Goal: Download file/media

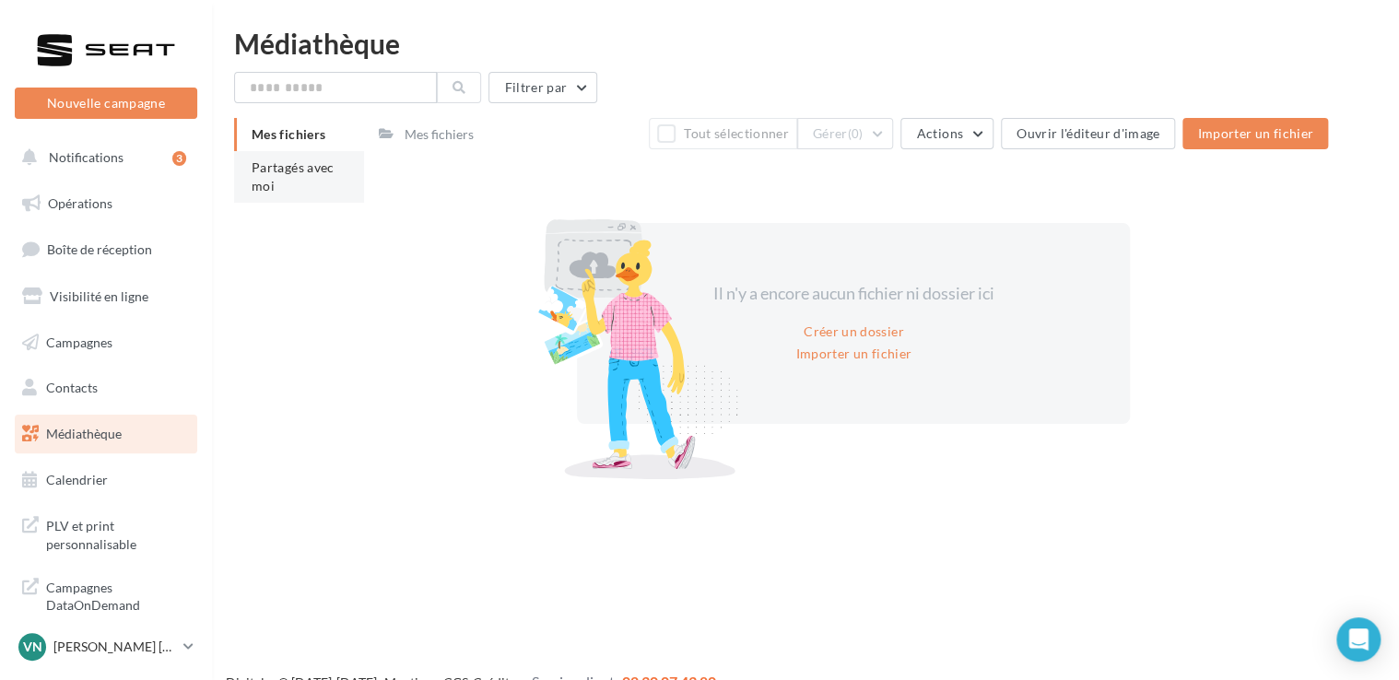
click at [293, 197] on li "Partagés avec moi" at bounding box center [299, 177] width 130 height 52
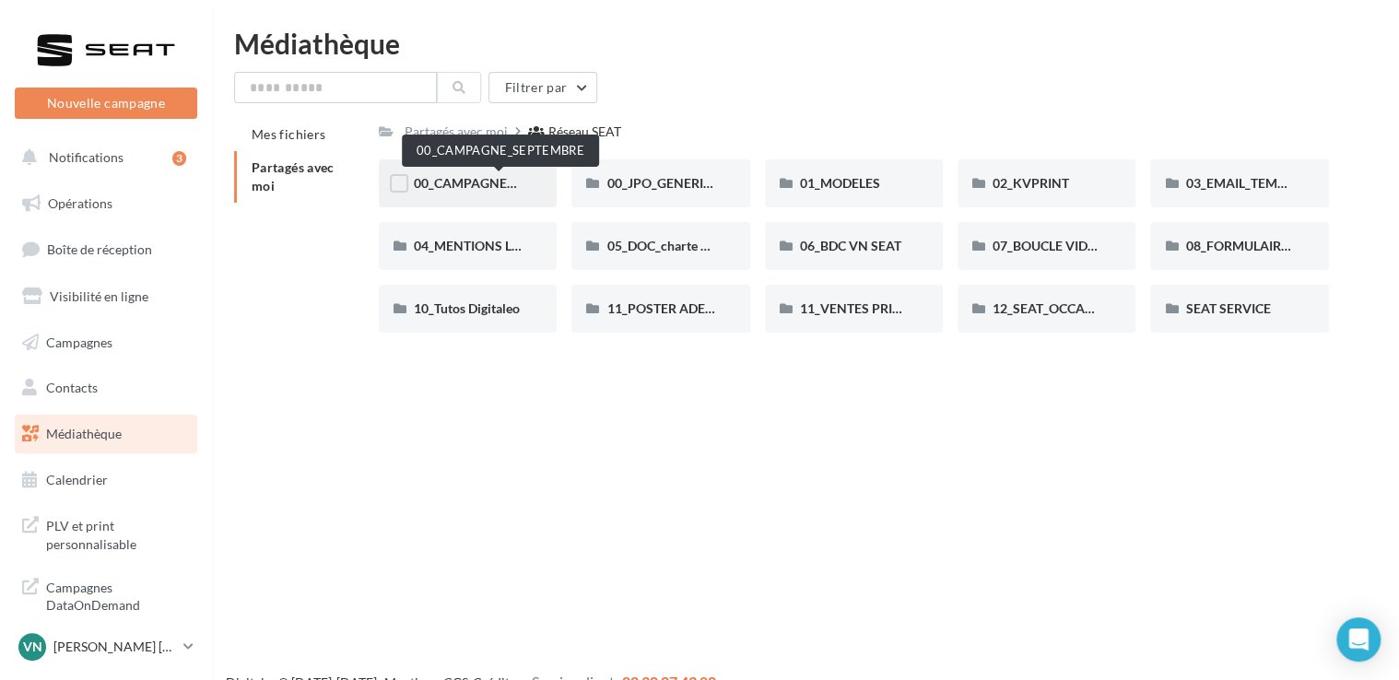
click at [491, 189] on span "00_CAMPAGNE_SEPTEMBRE" at bounding box center [500, 183] width 172 height 16
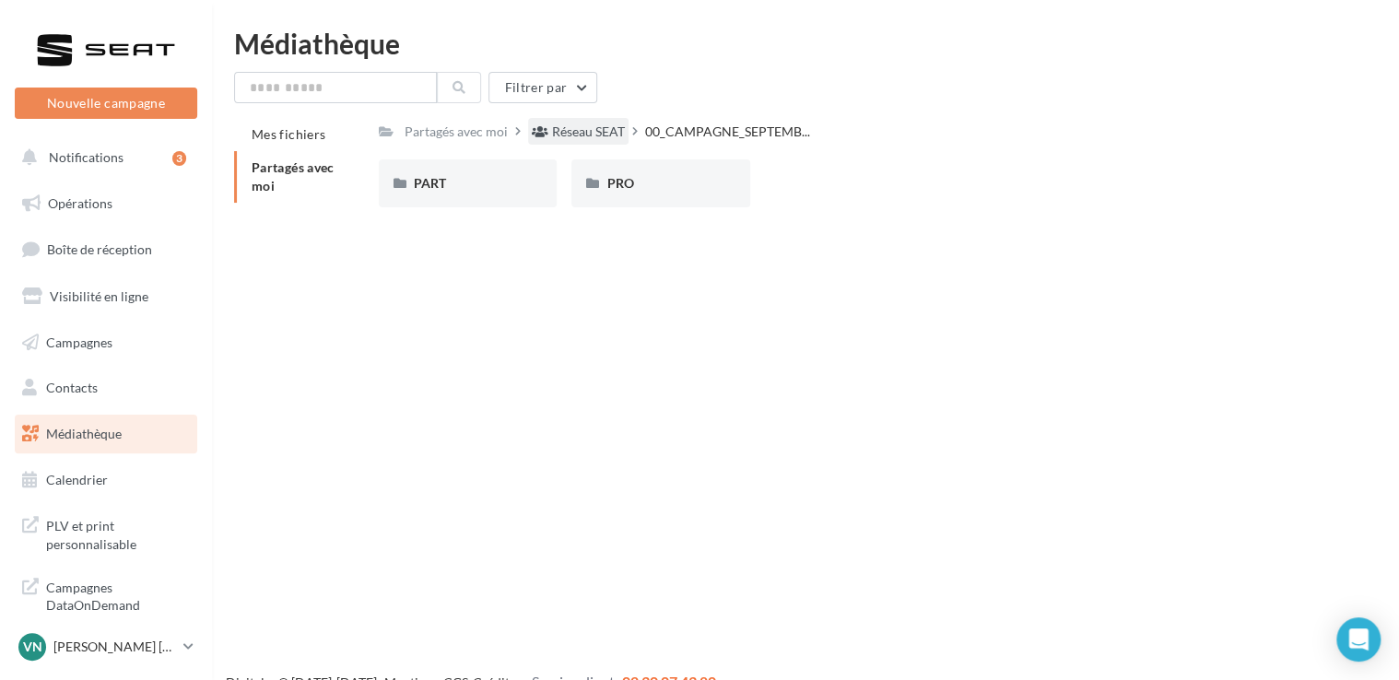
click at [582, 141] on div "Réseau SEAT" at bounding box center [588, 132] width 73 height 18
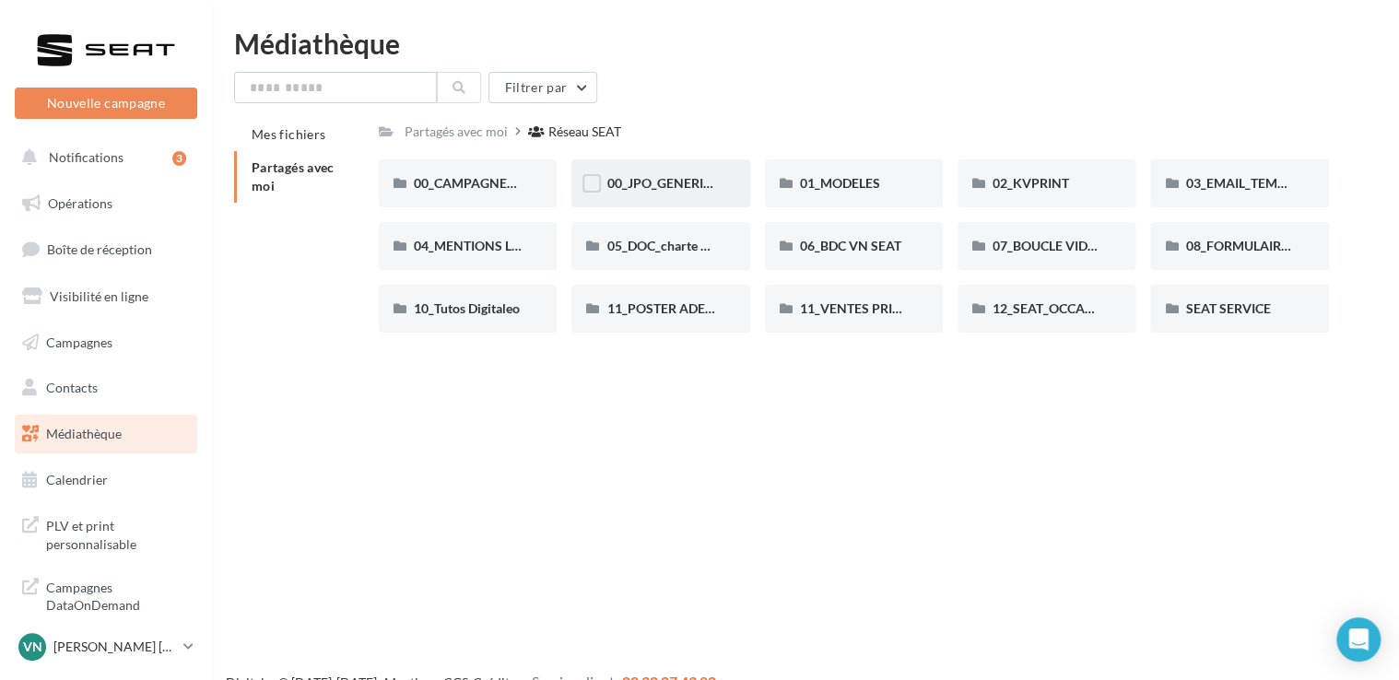
click at [610, 177] on span "00_JPO_GENERIQUE IBIZA ARONA" at bounding box center [710, 183] width 208 height 16
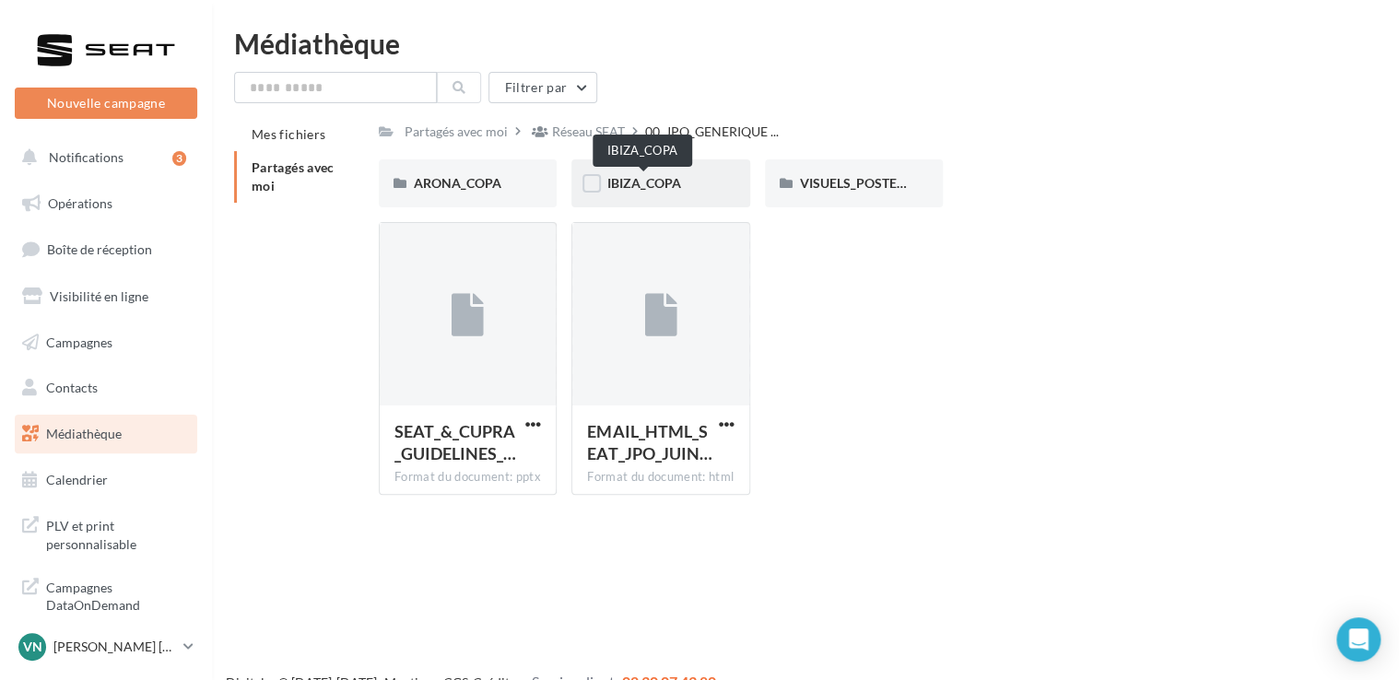
click at [649, 183] on span "IBIZA_COPA" at bounding box center [643, 183] width 74 height 16
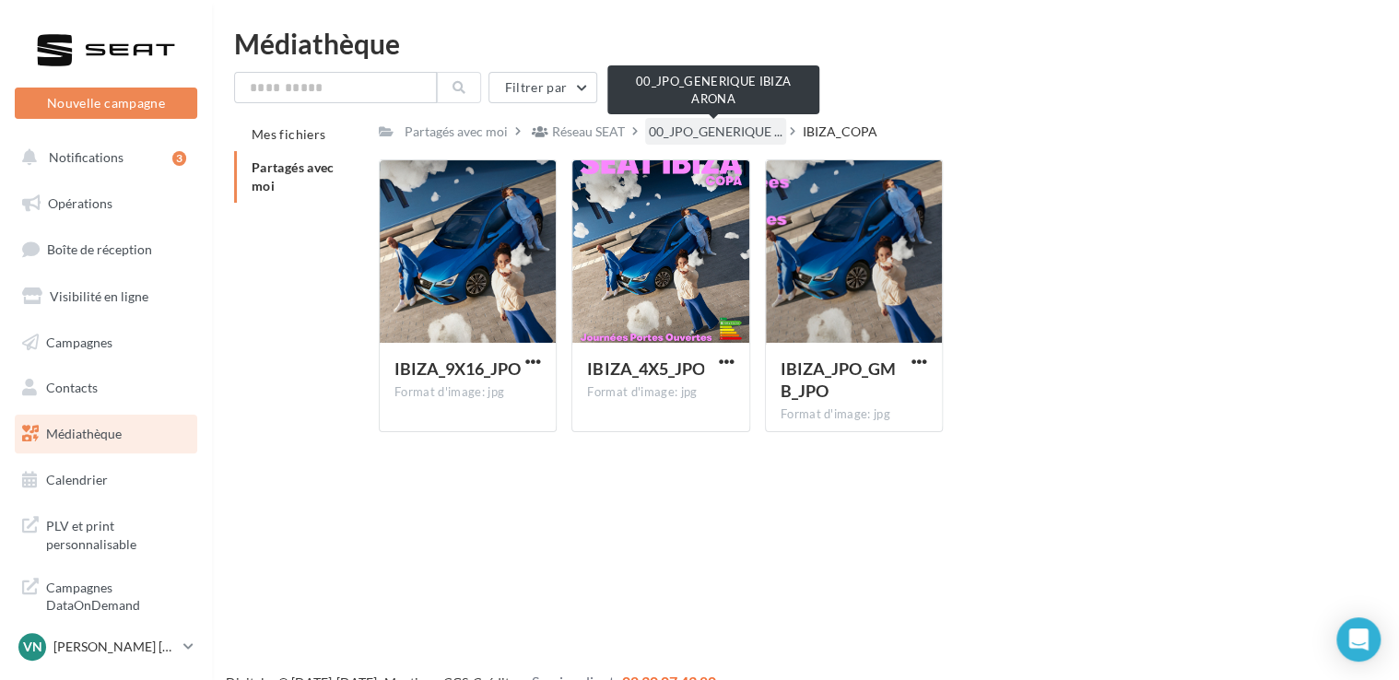
click at [694, 128] on span "00_JPO_GENERIQUE ..." at bounding box center [716, 132] width 134 height 18
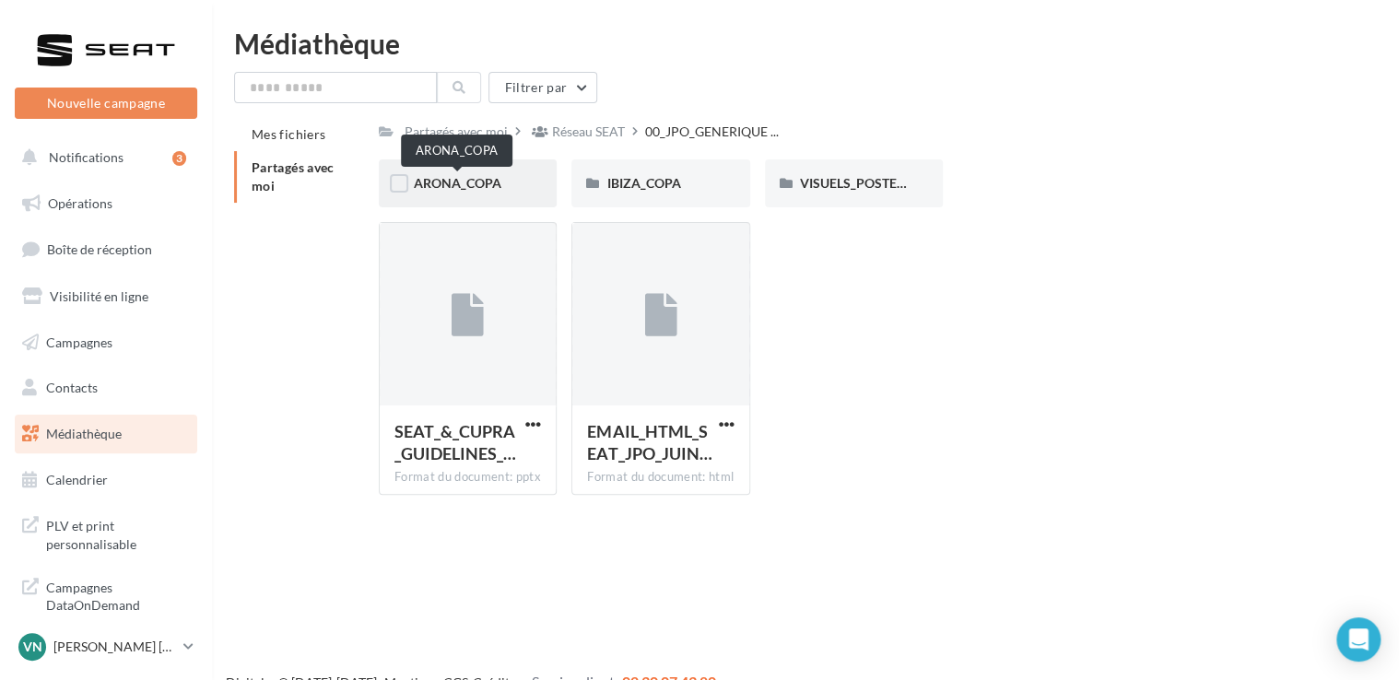
click at [499, 182] on span "ARONA_COPA" at bounding box center [458, 183] width 88 height 16
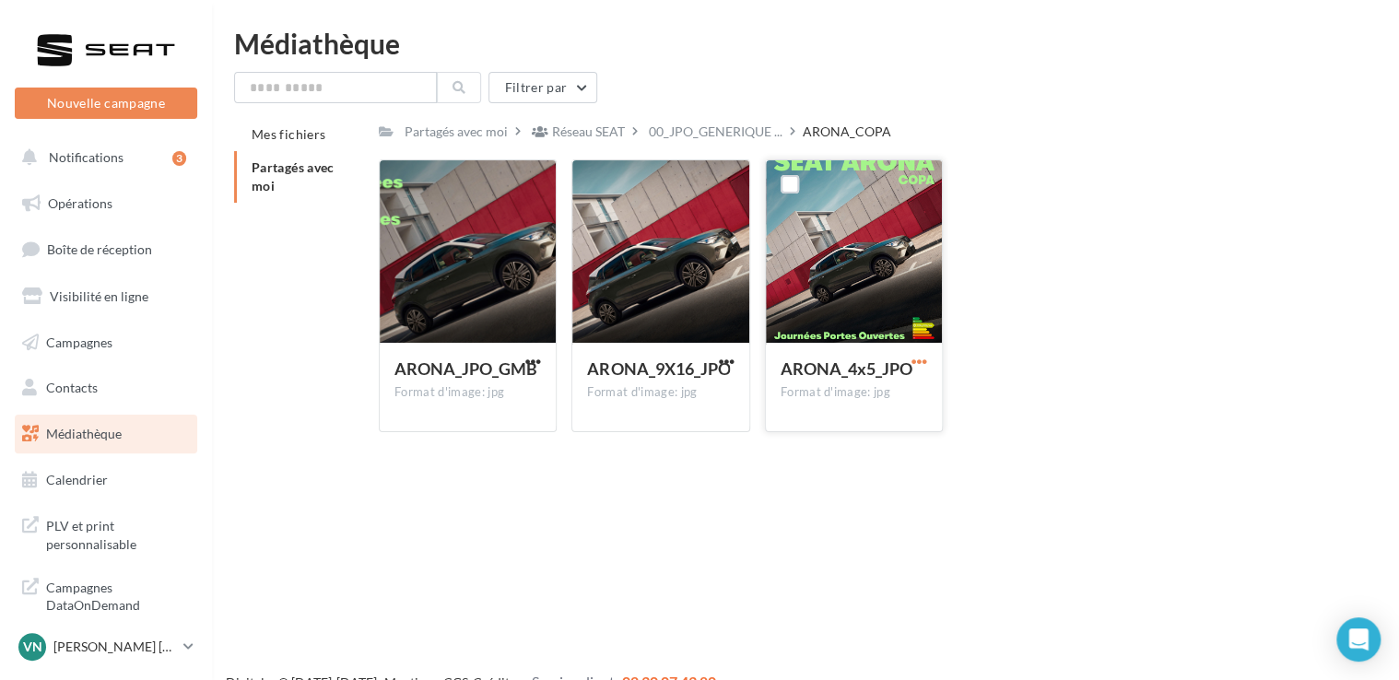
click at [921, 363] on span "button" at bounding box center [920, 362] width 16 height 16
click at [878, 392] on button "Télécharger" at bounding box center [839, 398] width 184 height 48
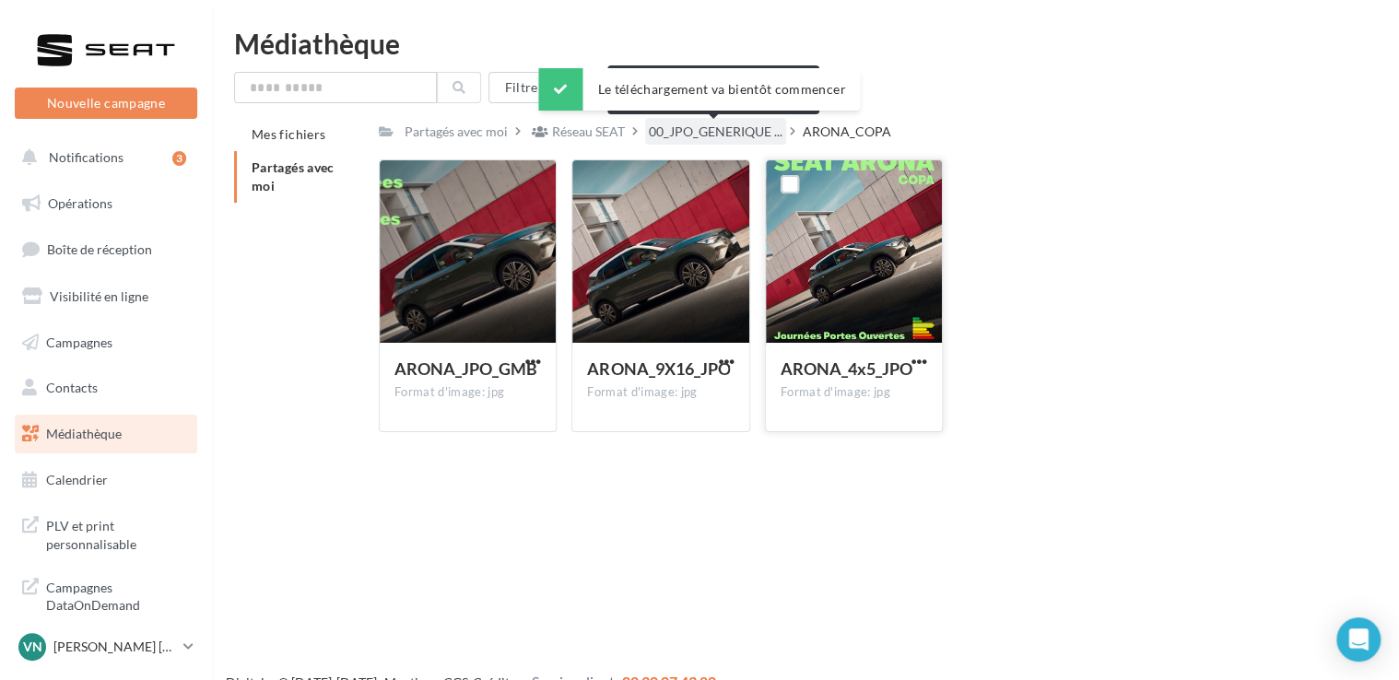
click at [745, 131] on span "00_JPO_GENERIQUE ..." at bounding box center [716, 132] width 134 height 18
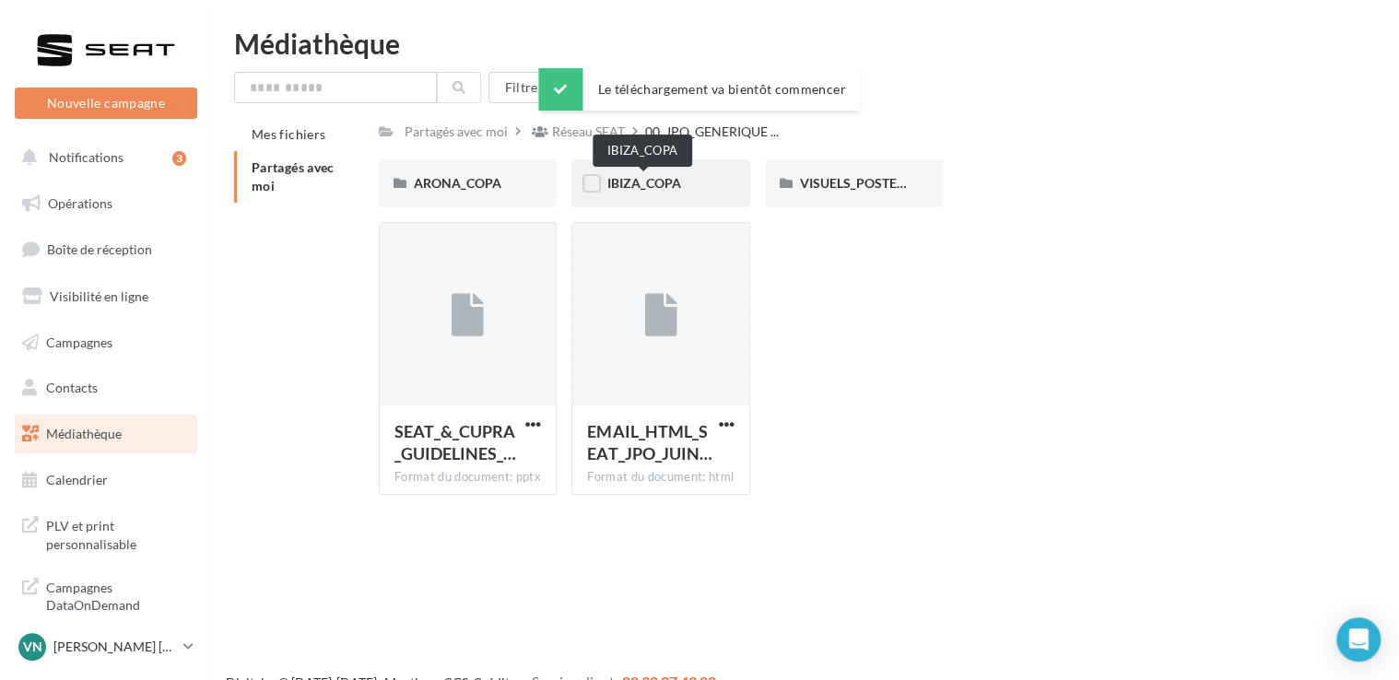
click at [645, 183] on span "IBIZA_COPA" at bounding box center [643, 183] width 74 height 16
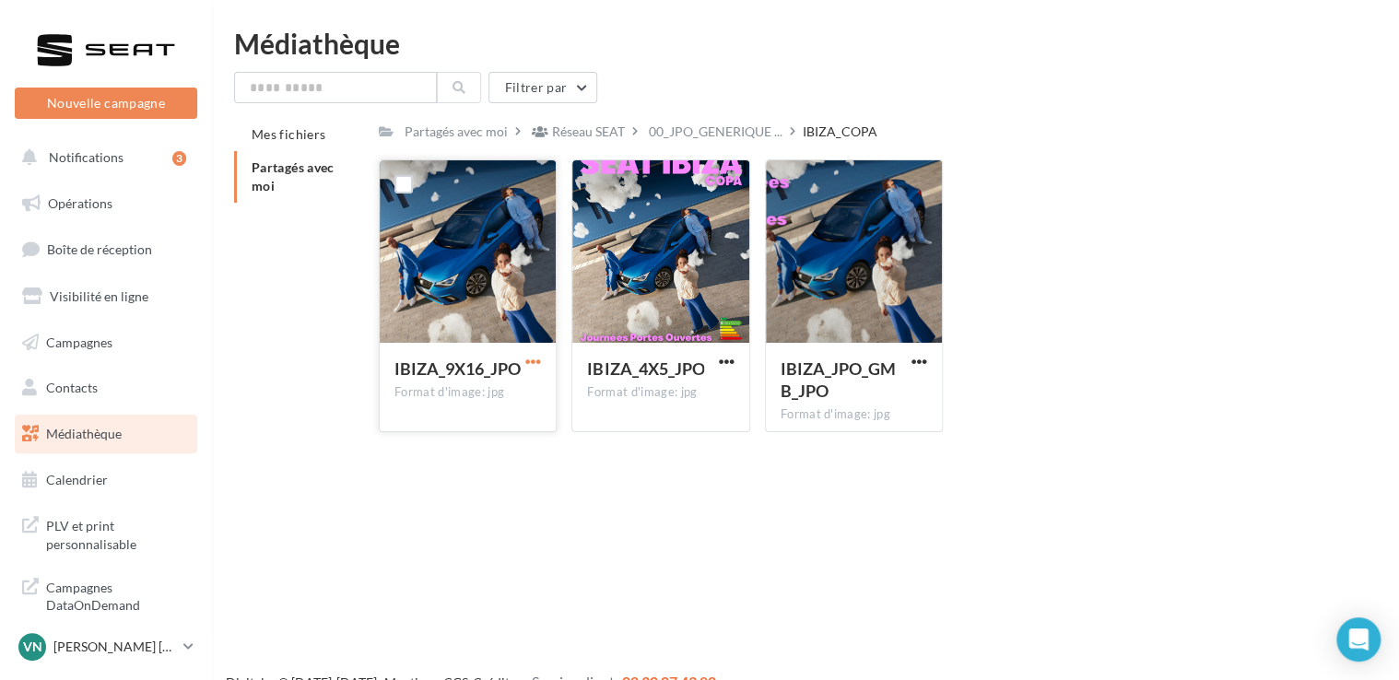
click at [527, 365] on span "button" at bounding box center [533, 362] width 16 height 16
click at [499, 393] on button "Télécharger" at bounding box center [452, 398] width 184 height 48
click at [608, 511] on div "Nouvelle campagne Nouvelle campagne Notifications 3 Opérations Boîte de récepti…" at bounding box center [699, 369] width 1399 height 680
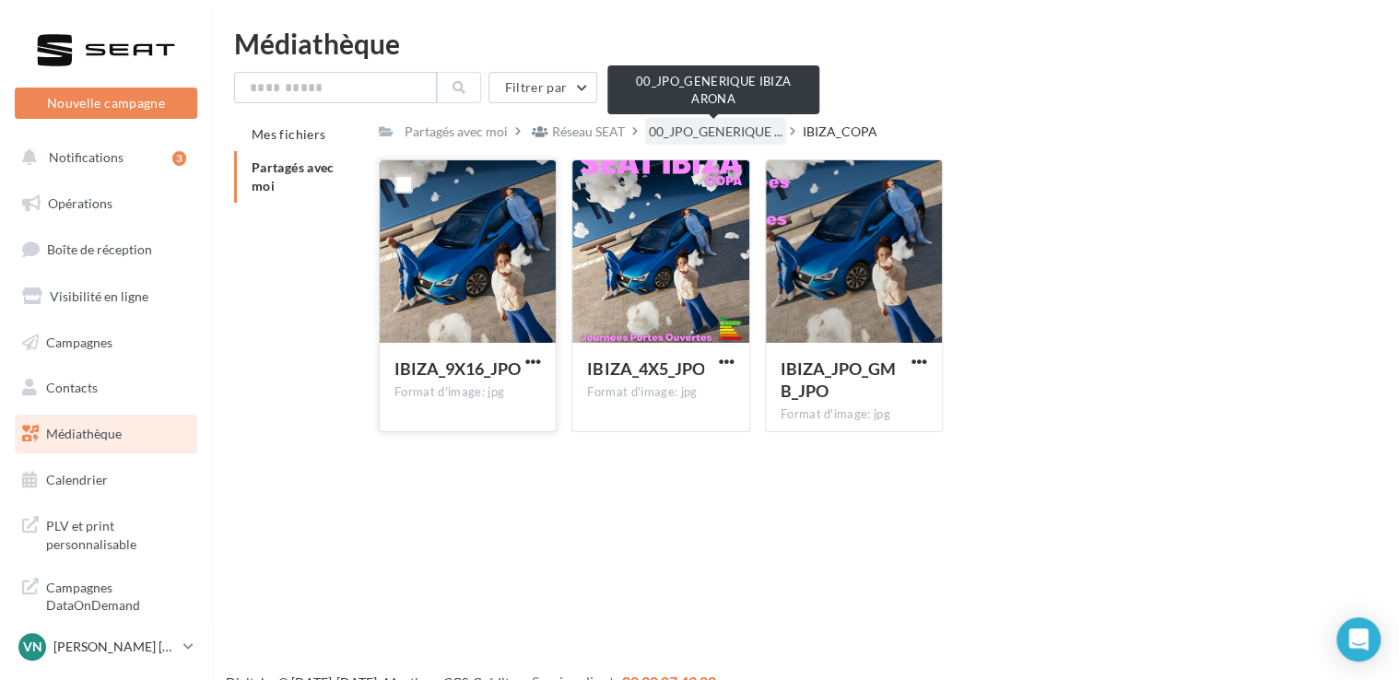
click at [704, 125] on span "00_JPO_GENERIQUE ..." at bounding box center [716, 132] width 134 height 18
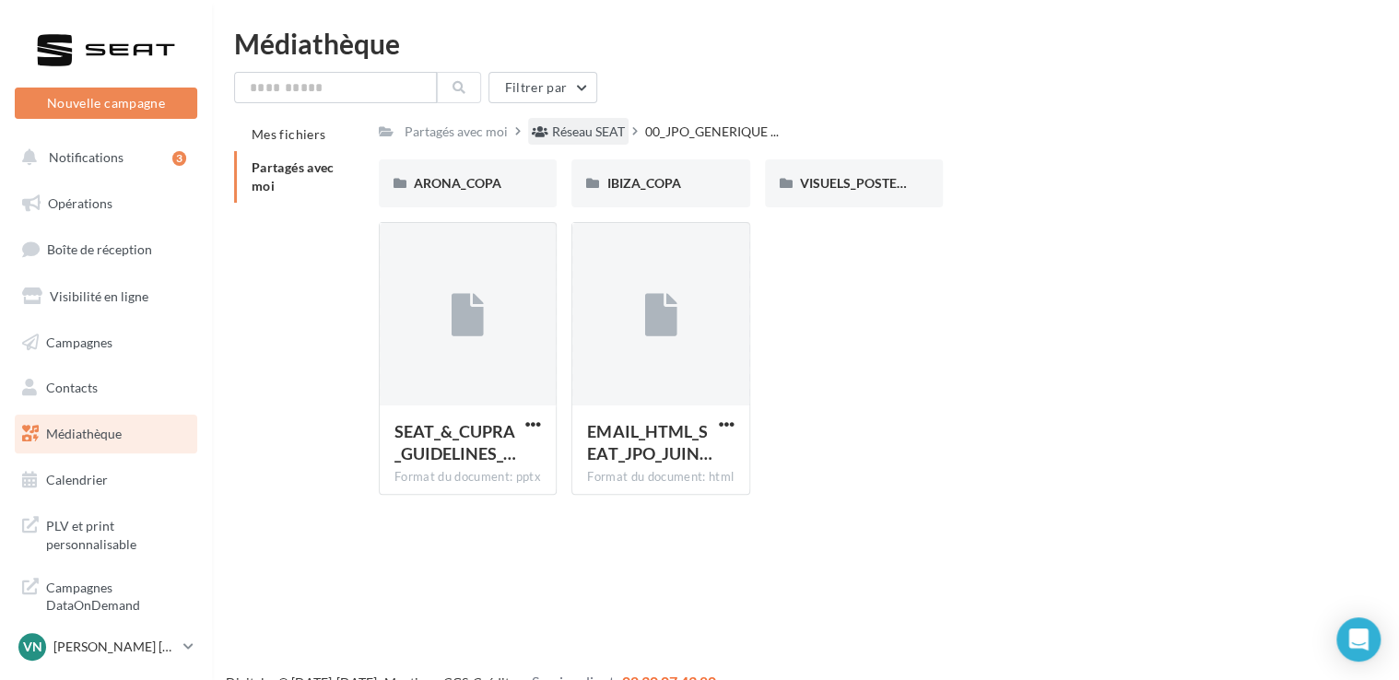
click at [588, 120] on div "Réseau SEAT" at bounding box center [578, 131] width 100 height 27
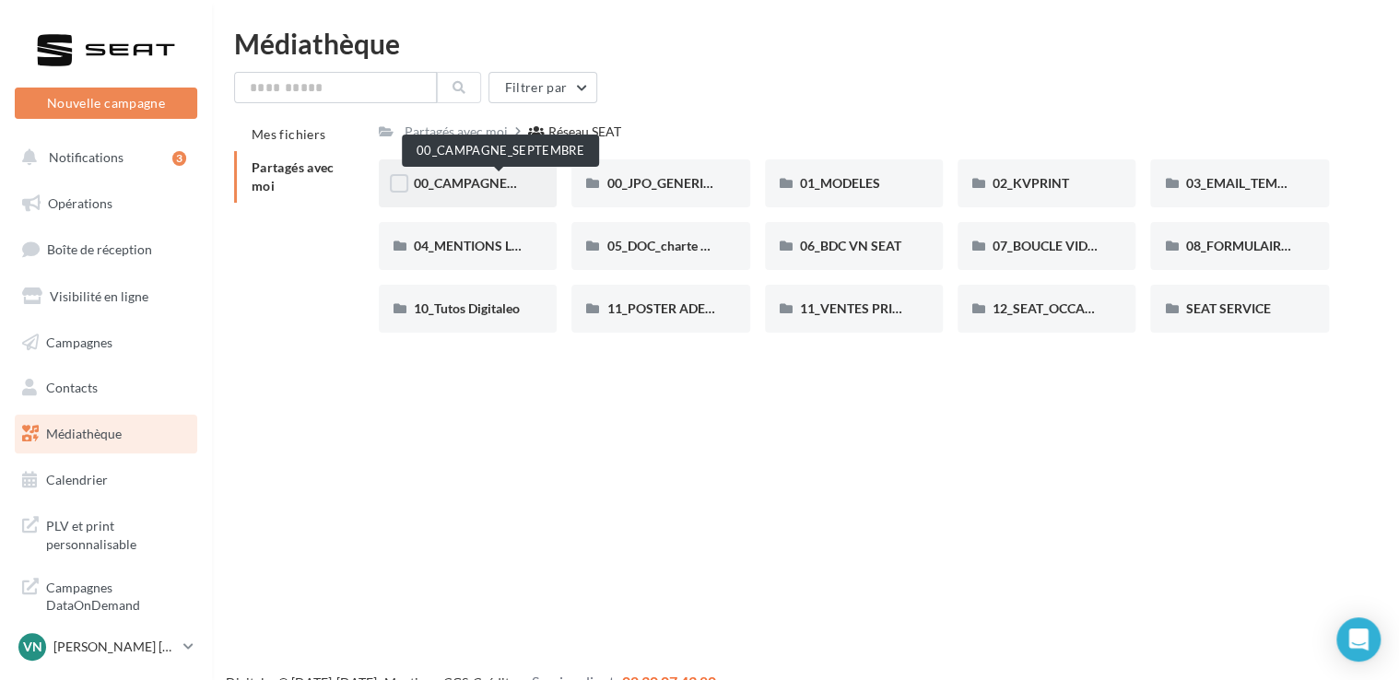
click at [478, 183] on span "00_CAMPAGNE_SEPTEMBRE" at bounding box center [500, 183] width 172 height 16
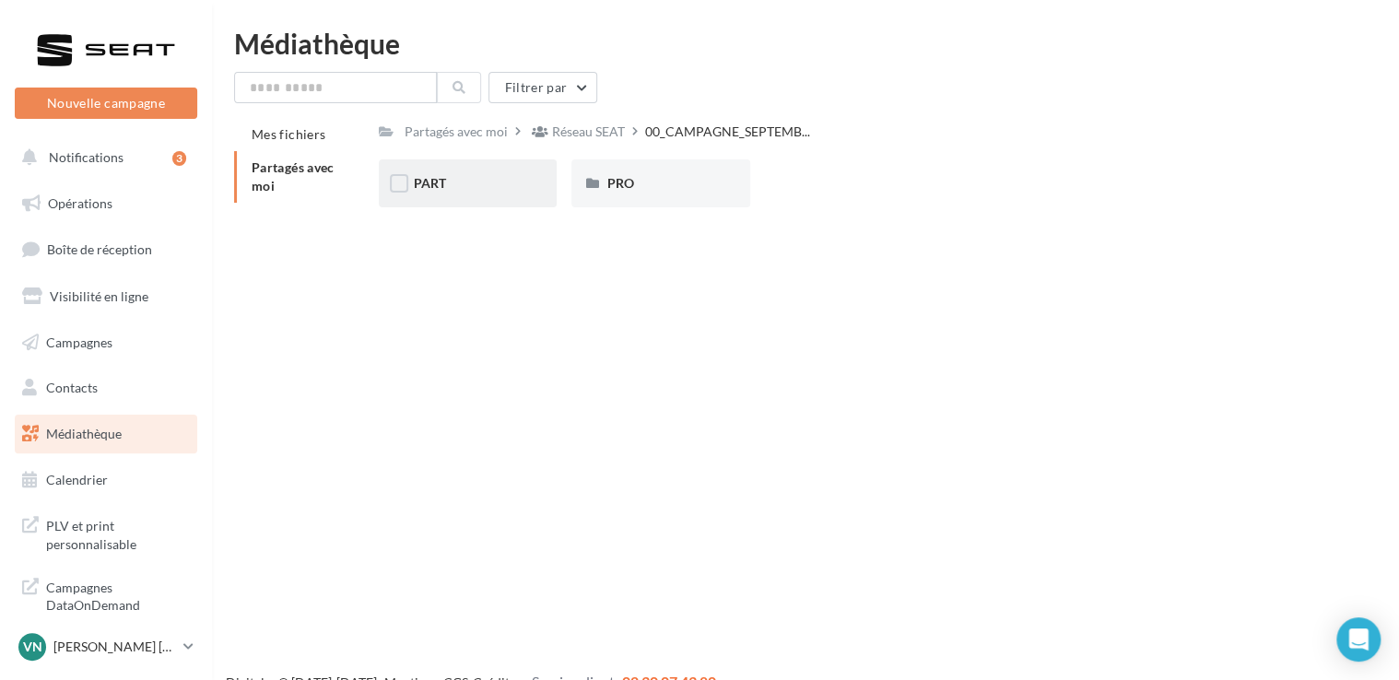
click at [520, 180] on div "PART" at bounding box center [468, 183] width 108 height 18
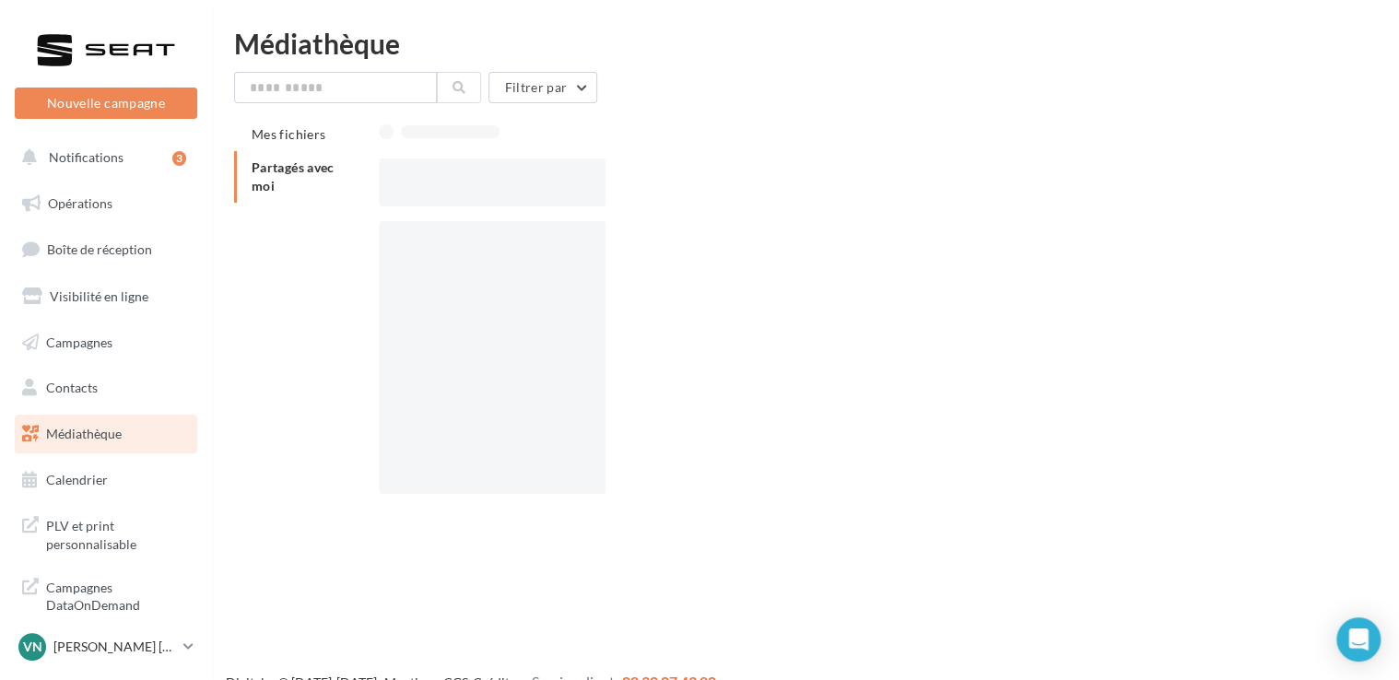
click at [520, 180] on div at bounding box center [492, 183] width 227 height 48
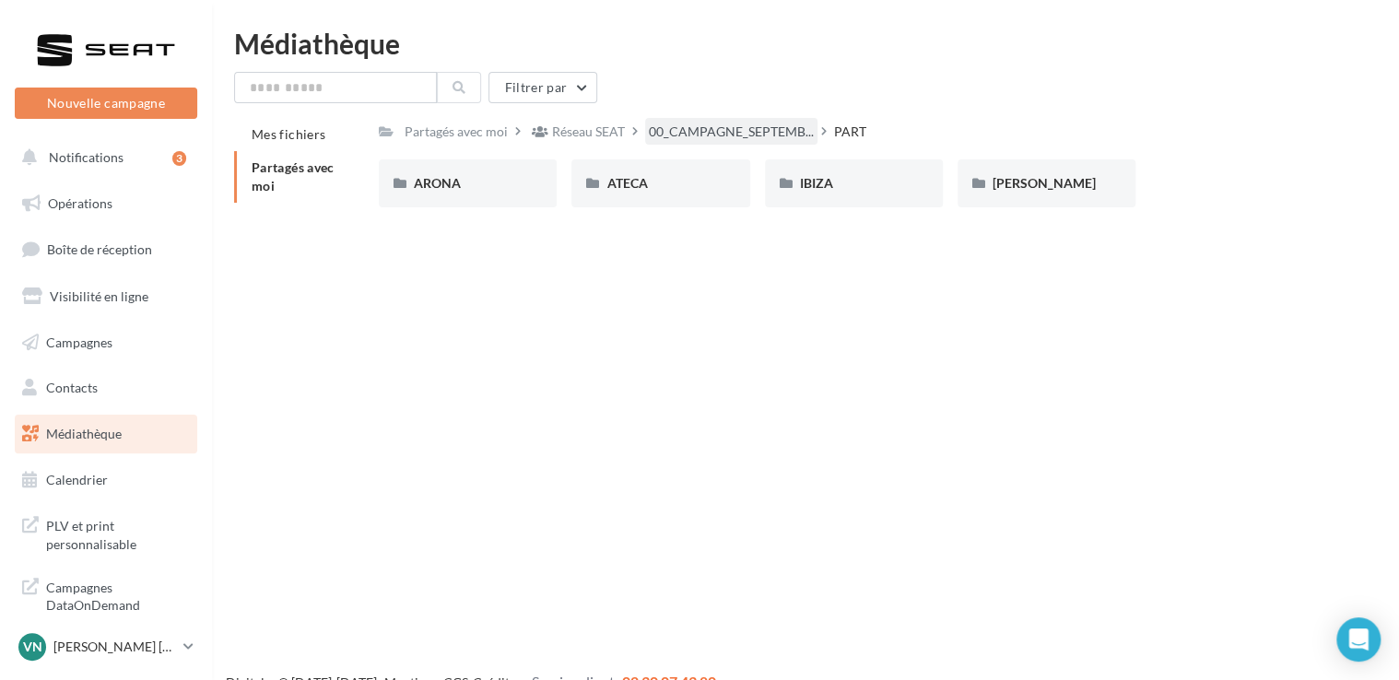
click at [762, 123] on span "00_CAMPAGNE_SEPTEMB..." at bounding box center [731, 132] width 165 height 18
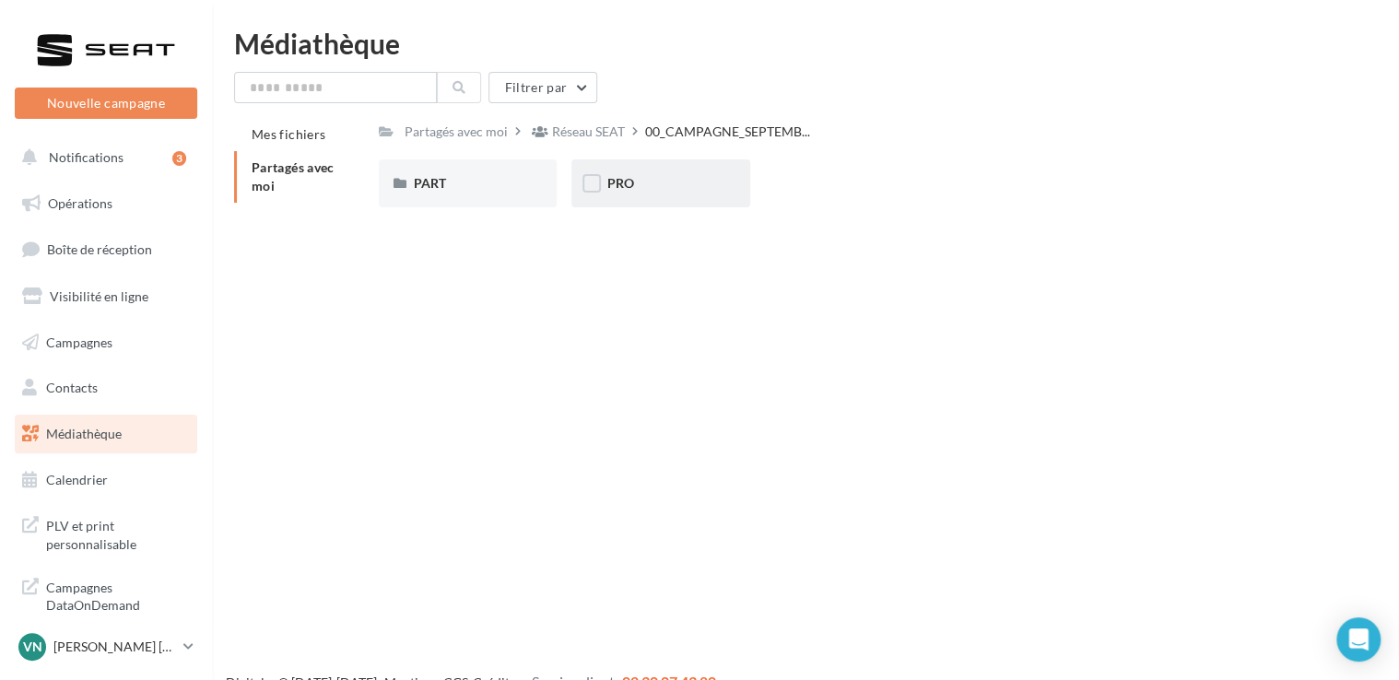
click at [659, 174] on div "PRO" at bounding box center [660, 183] width 108 height 18
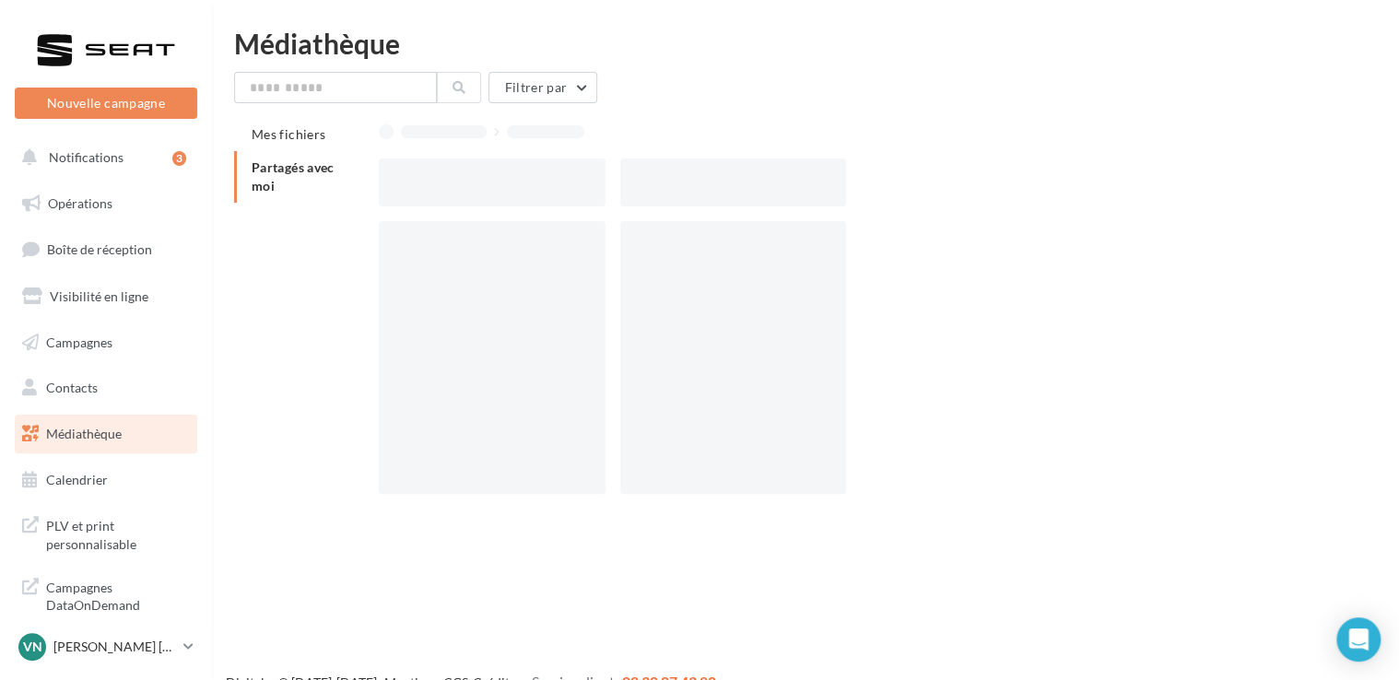
click at [659, 174] on div at bounding box center [733, 183] width 227 height 48
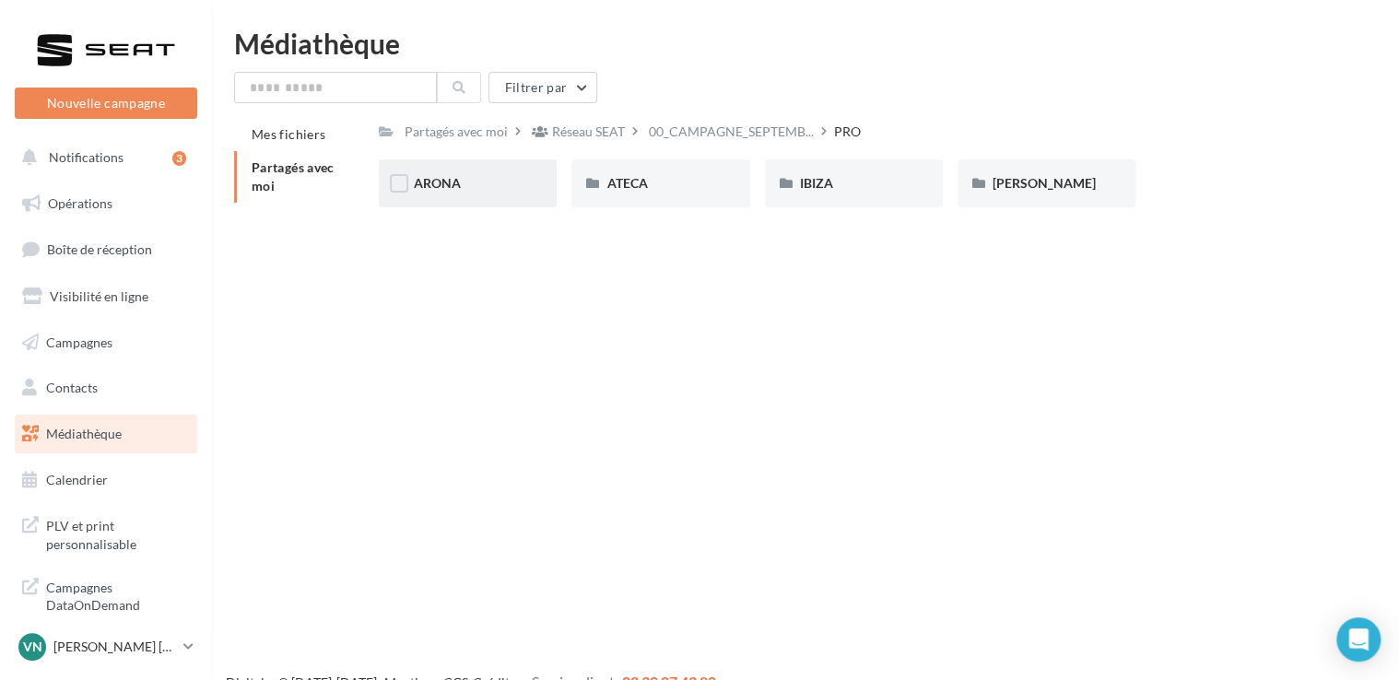
click at [457, 173] on div "ARONA" at bounding box center [468, 183] width 178 height 48
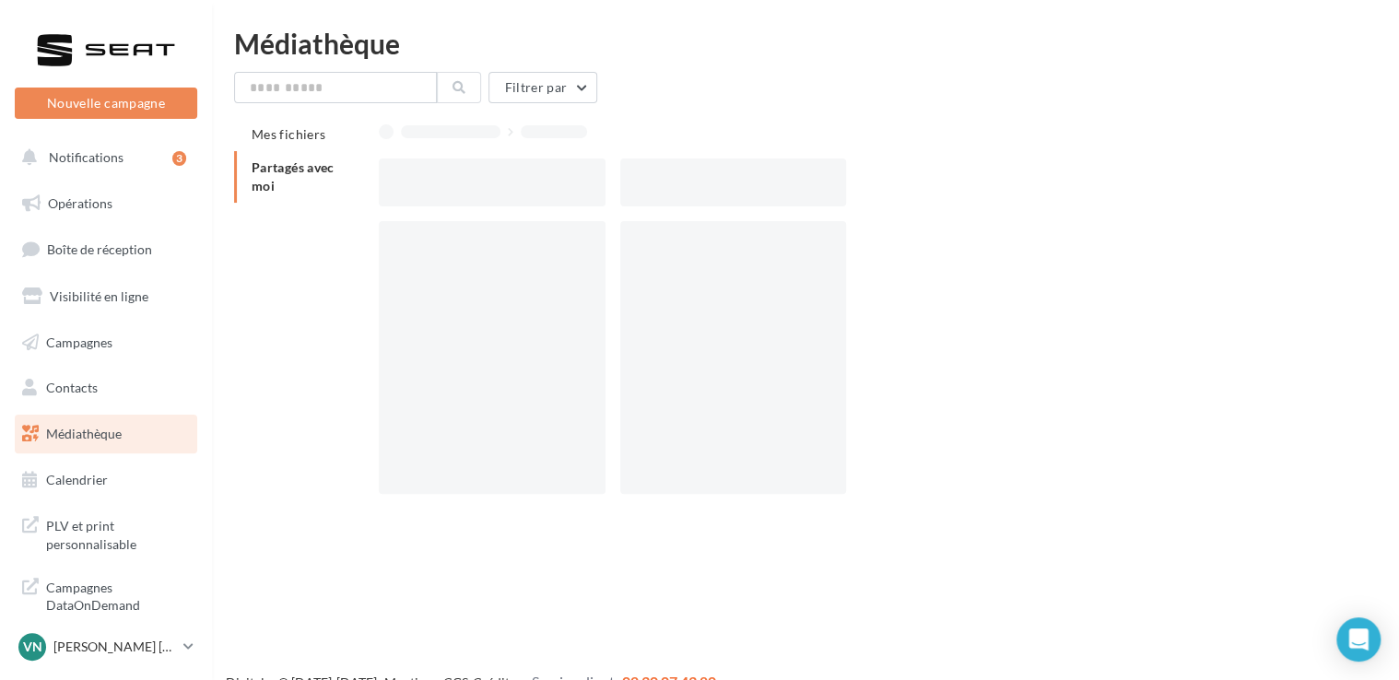
click at [457, 173] on div at bounding box center [492, 183] width 227 height 48
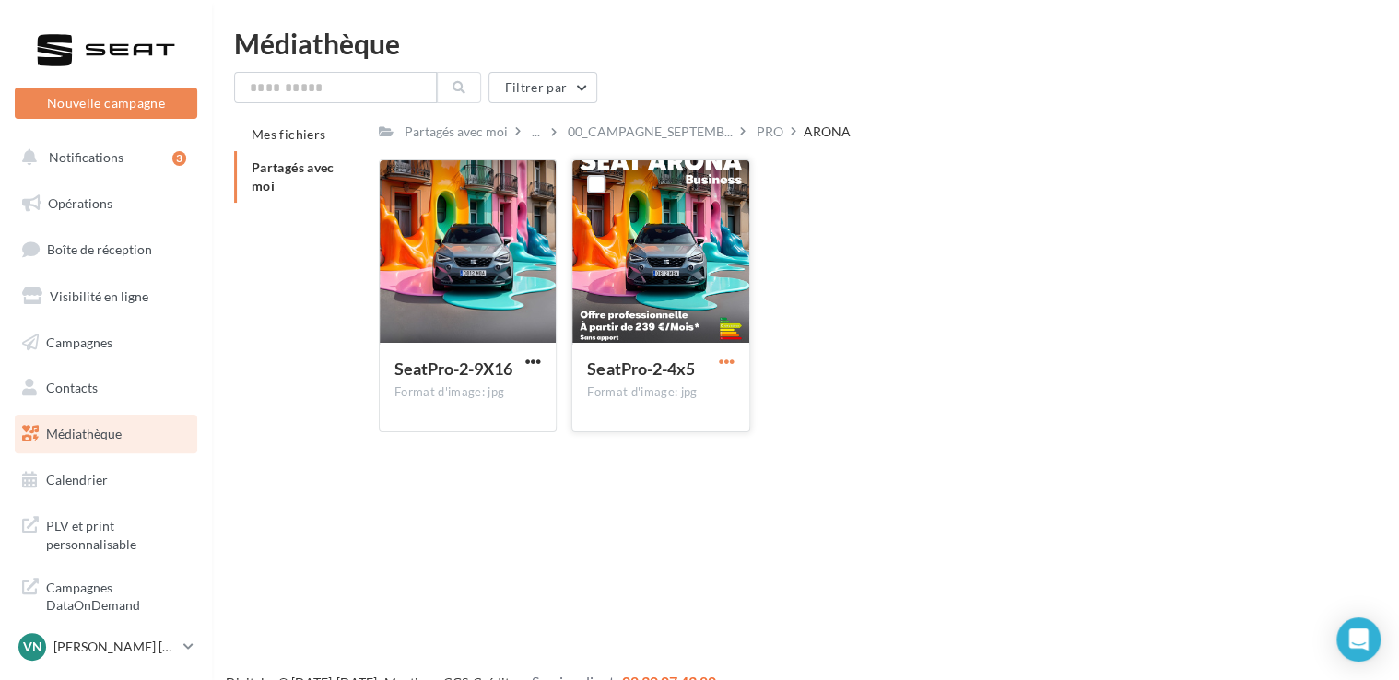
click at [723, 370] on span "button" at bounding box center [727, 362] width 16 height 16
click at [703, 386] on button "Télécharger" at bounding box center [646, 398] width 184 height 48
click at [763, 132] on div "PRO" at bounding box center [770, 132] width 27 height 18
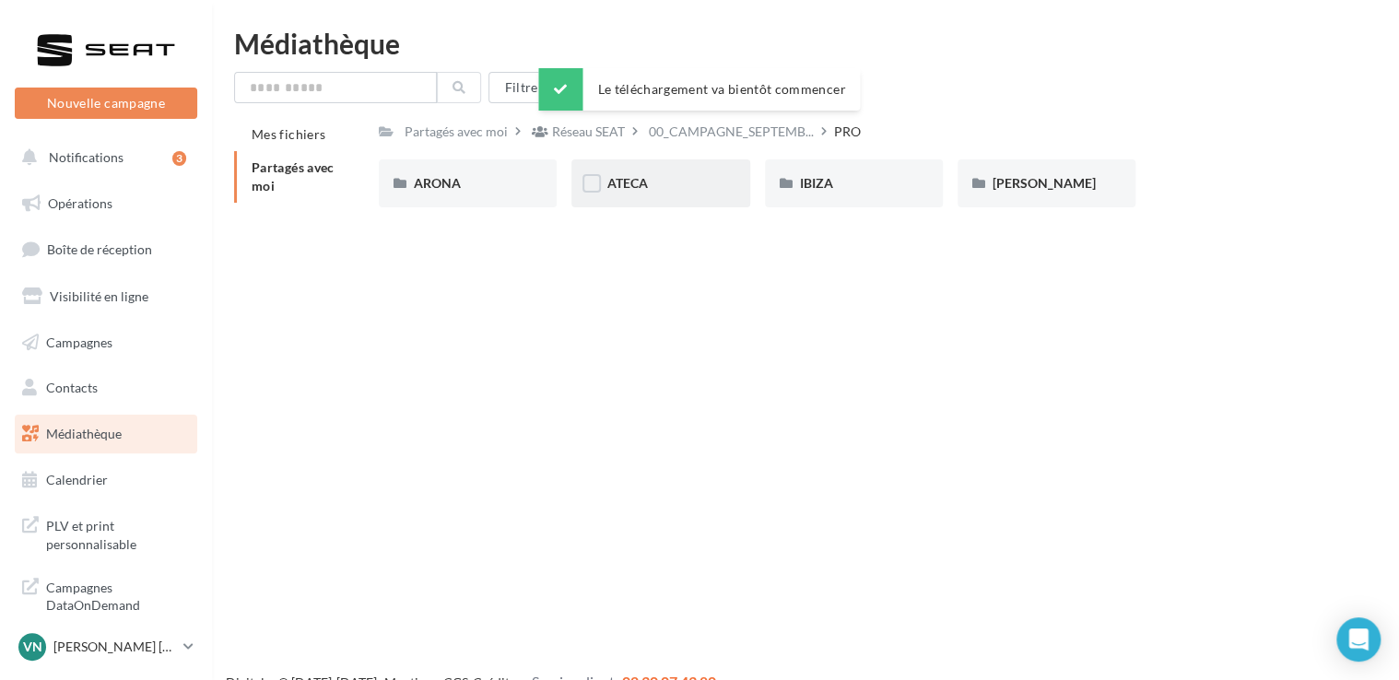
click at [691, 191] on div "ATECA" at bounding box center [660, 183] width 108 height 18
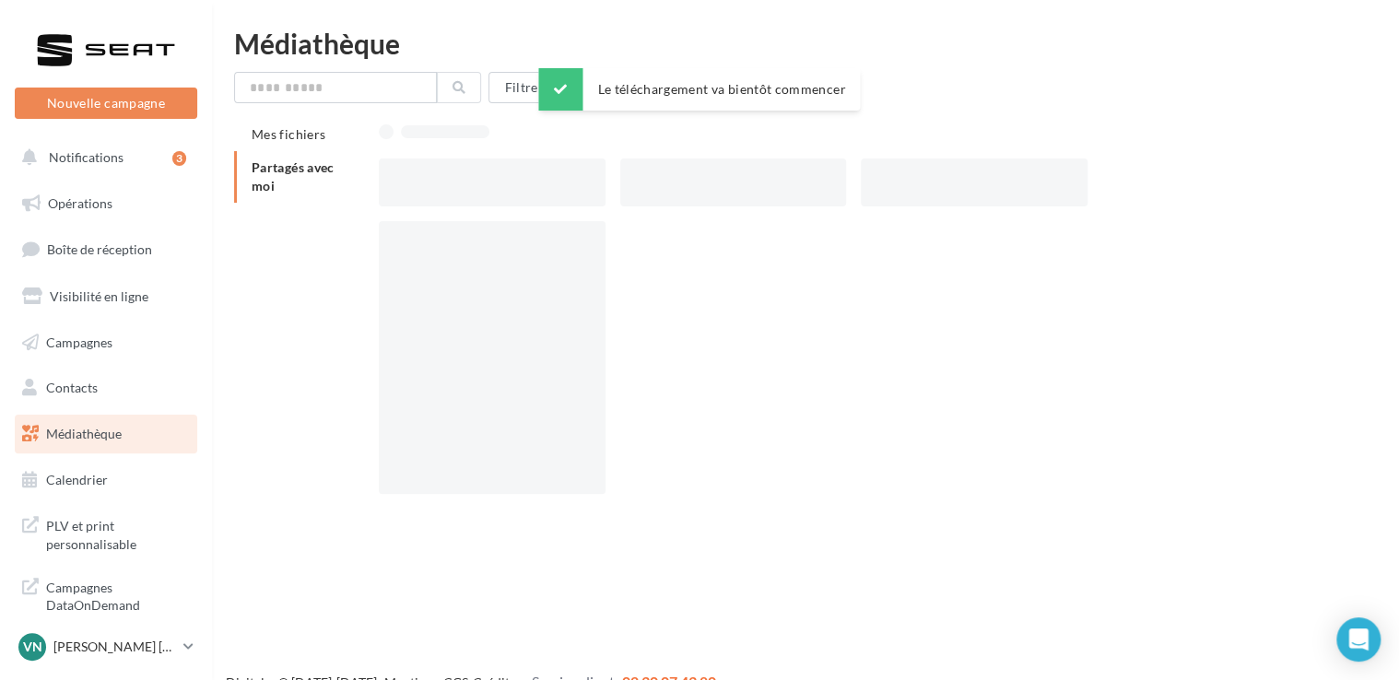
click at [691, 191] on div at bounding box center [733, 183] width 227 height 48
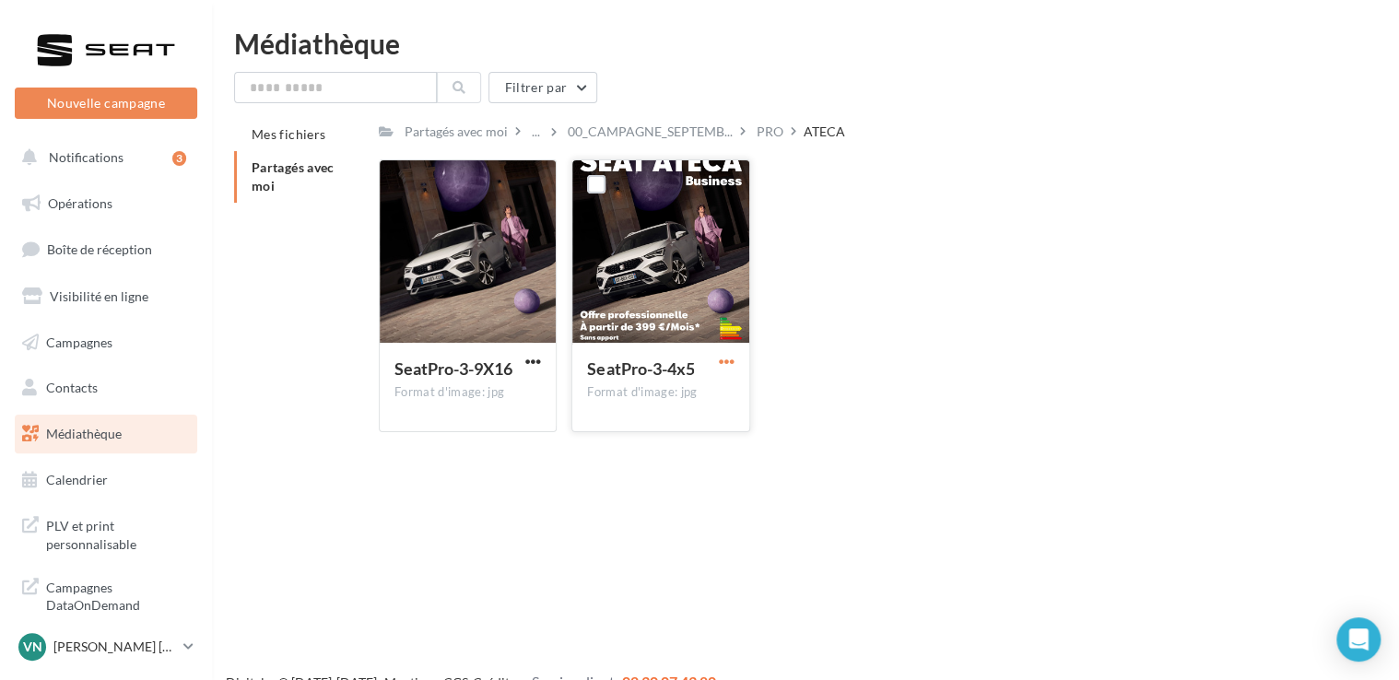
click at [726, 365] on span "button" at bounding box center [727, 362] width 16 height 16
click at [706, 389] on button "Télécharger" at bounding box center [646, 398] width 184 height 48
click at [771, 124] on div "PRO" at bounding box center [770, 132] width 27 height 18
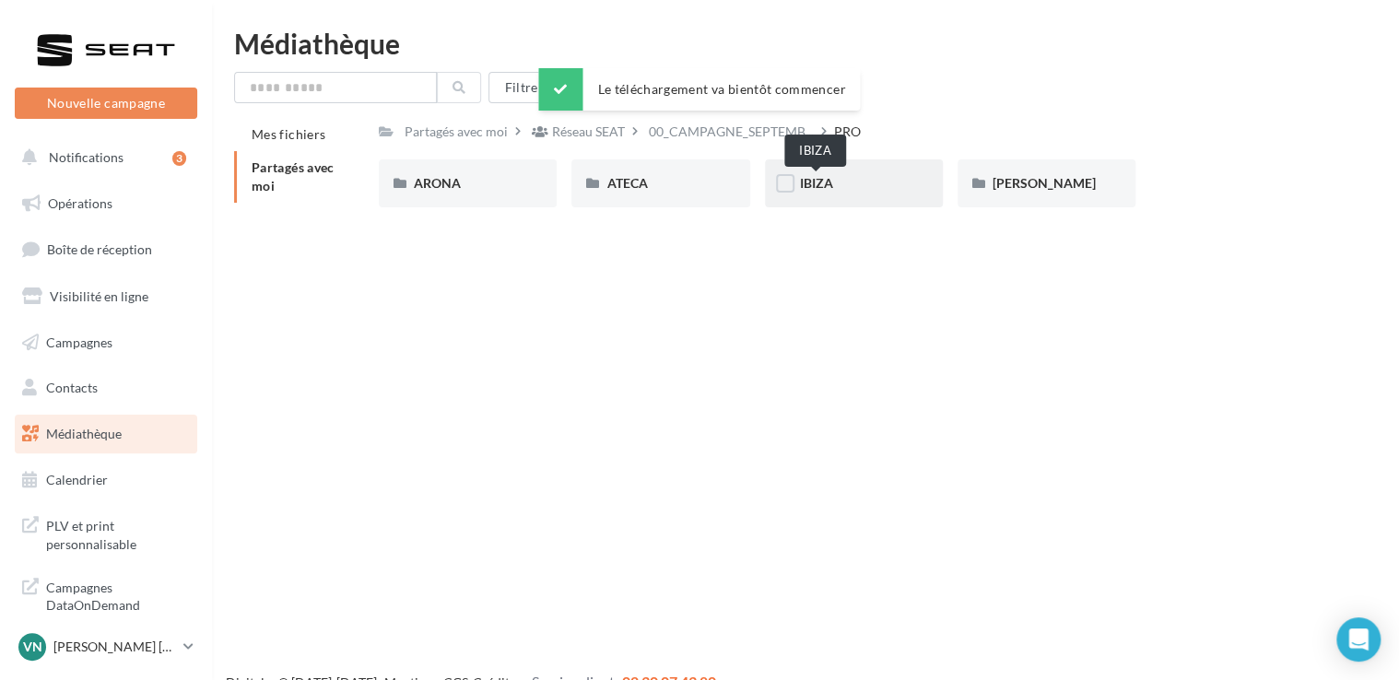
click at [814, 189] on span "IBIZA" at bounding box center [816, 183] width 33 height 16
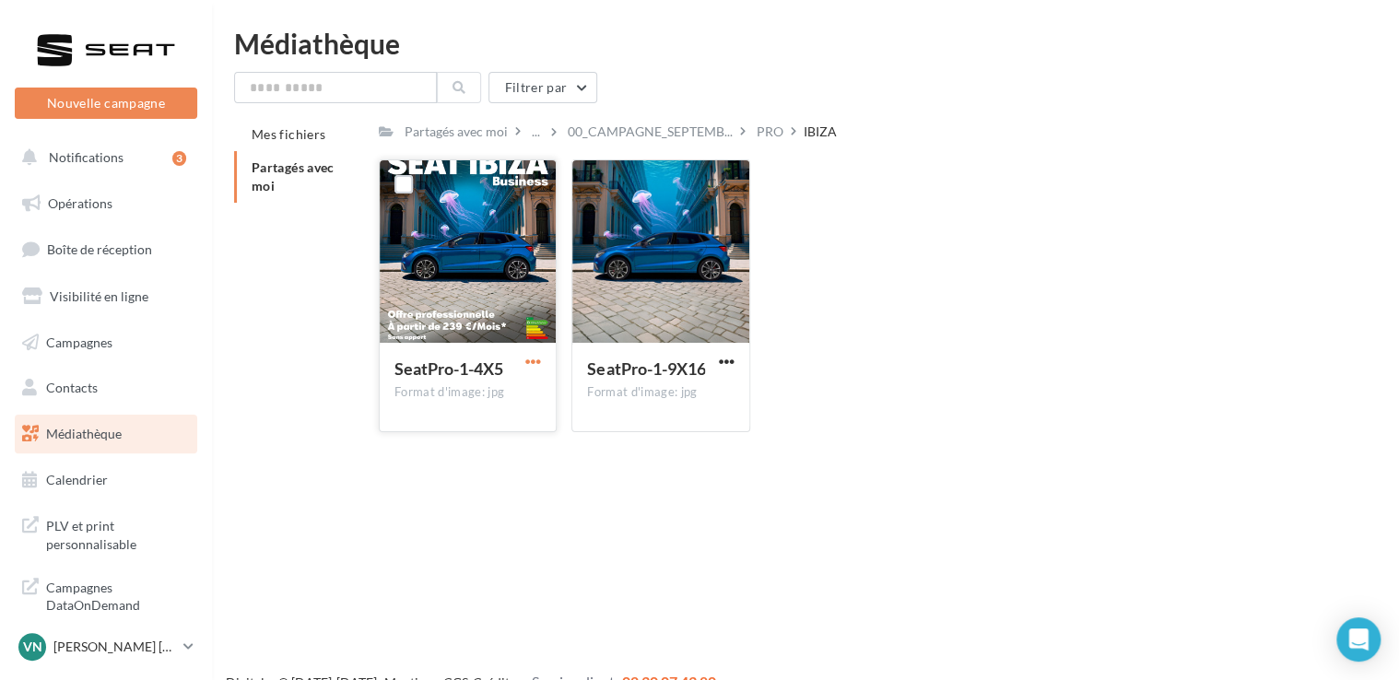
click at [538, 363] on span "button" at bounding box center [533, 362] width 16 height 16
click at [528, 379] on button "Télécharger" at bounding box center [452, 398] width 184 height 48
click at [759, 128] on div "PRO" at bounding box center [770, 132] width 27 height 18
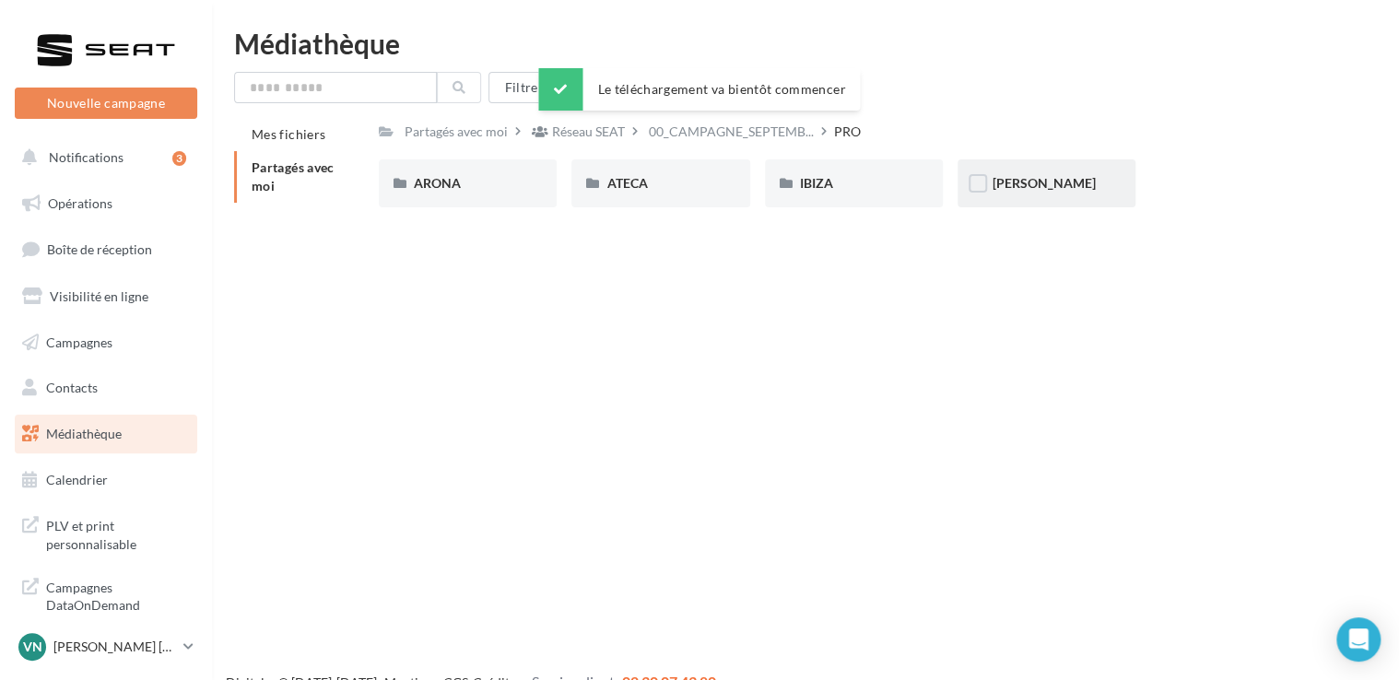
click at [989, 184] on div "[PERSON_NAME]" at bounding box center [1047, 183] width 178 height 48
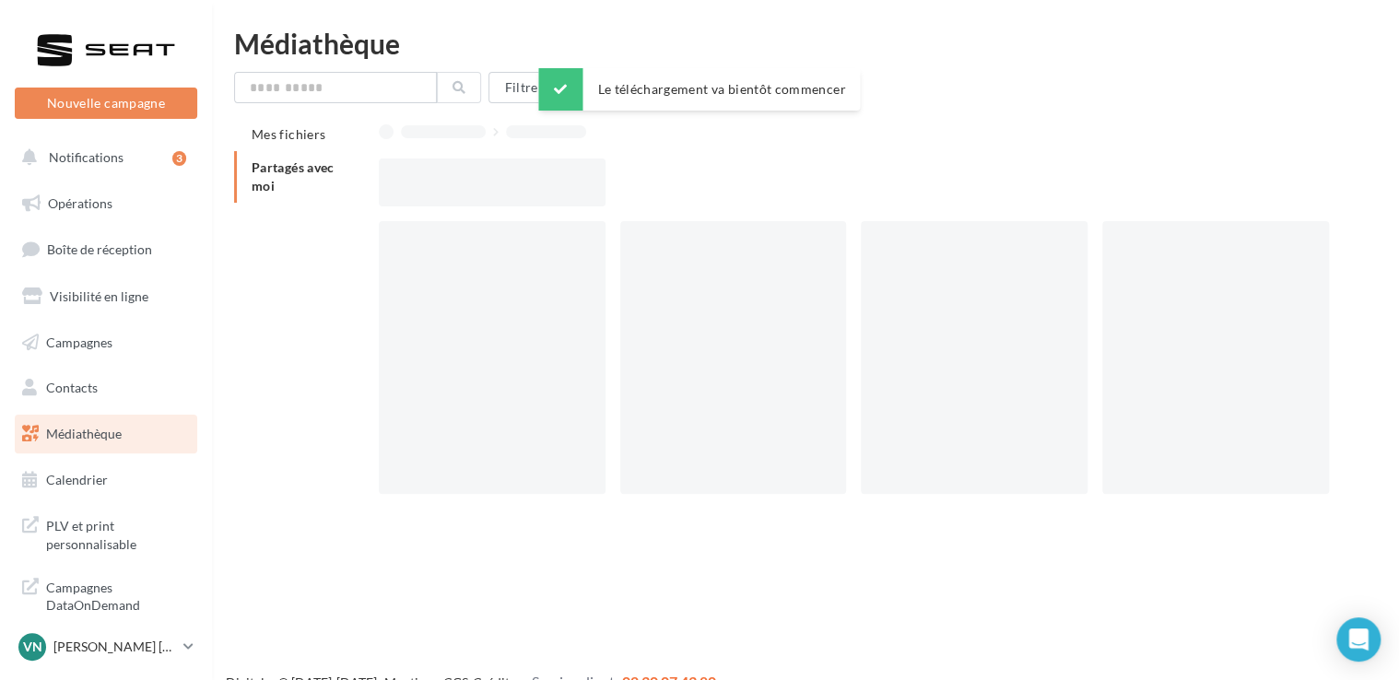
click at [989, 184] on div at bounding box center [861, 183] width 965 height 48
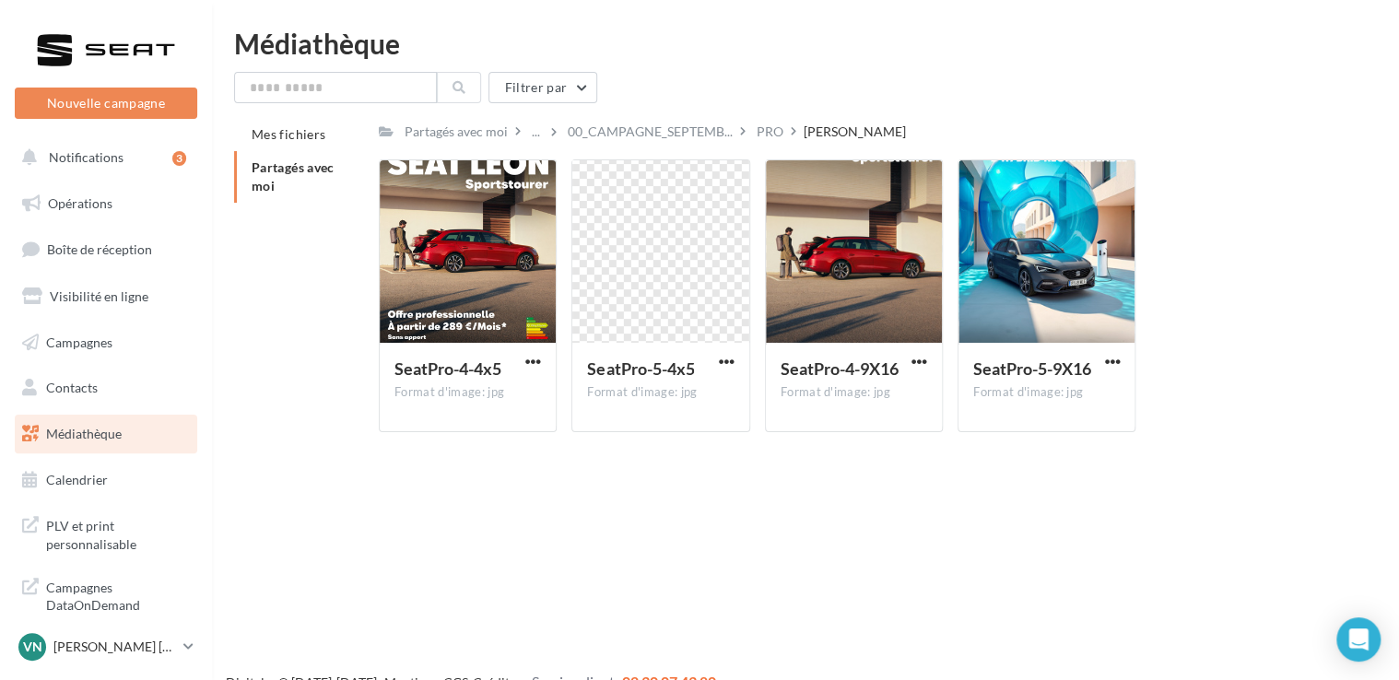
click at [794, 470] on div "Nouvelle campagne Nouvelle campagne Notifications 3 Opérations Boîte de récepti…" at bounding box center [699, 369] width 1399 height 680
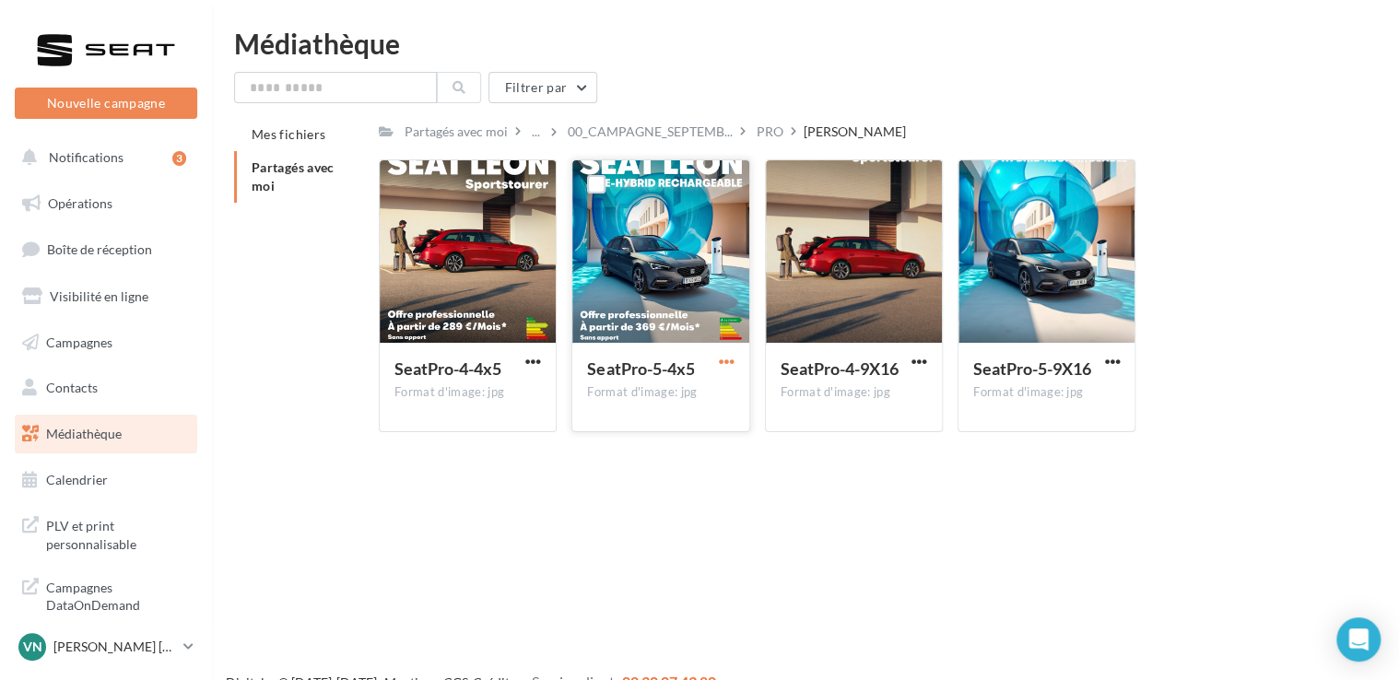
click at [730, 363] on span "button" at bounding box center [727, 362] width 16 height 16
click at [706, 401] on button "Télécharger" at bounding box center [646, 398] width 184 height 48
click at [524, 365] on button "button" at bounding box center [533, 363] width 23 height 18
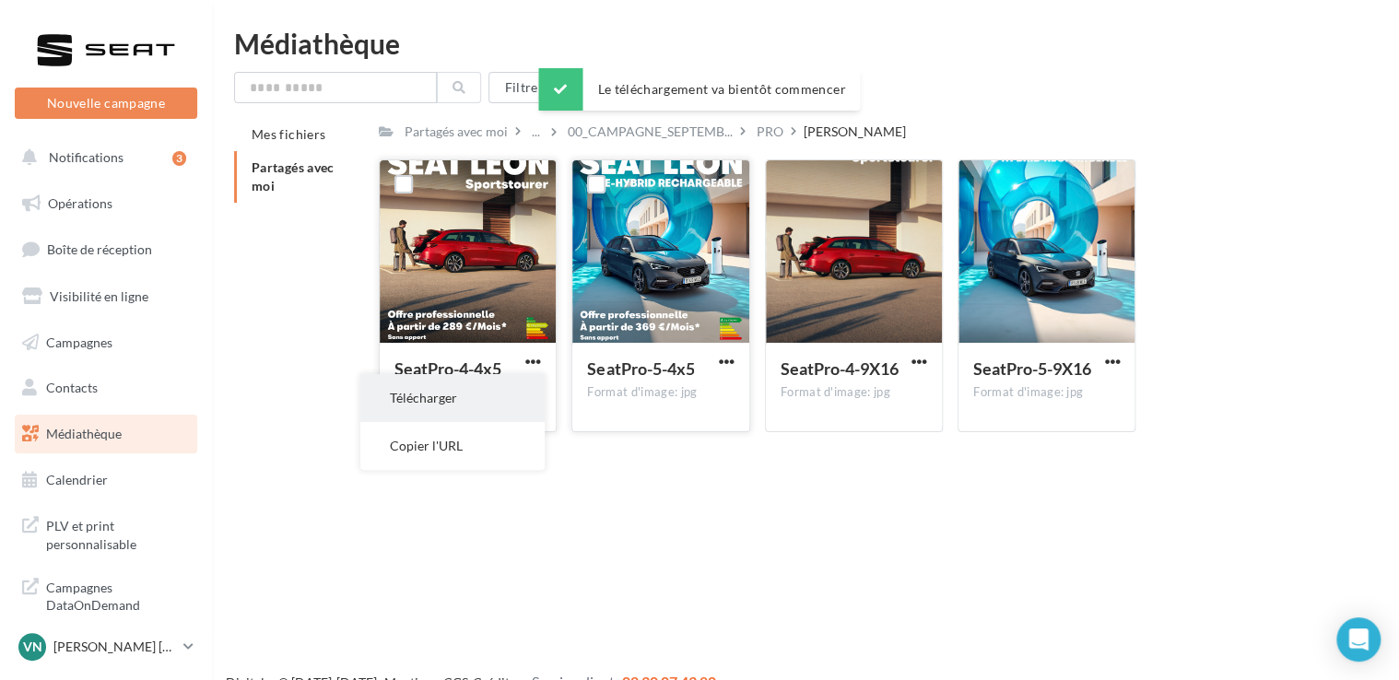
click at [527, 394] on button "Télécharger" at bounding box center [452, 398] width 184 height 48
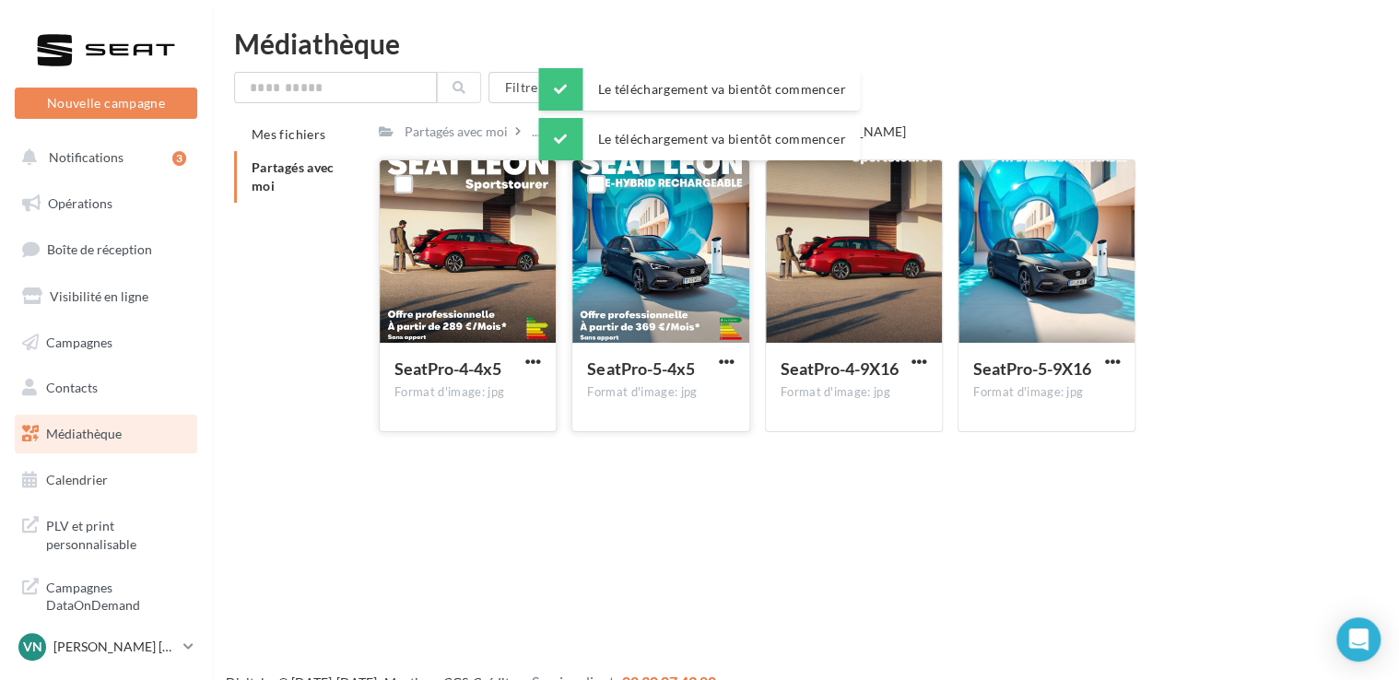
click at [694, 514] on div "Nouvelle campagne Nouvelle campagne Notifications 3 Opérations Boîte de récepti…" at bounding box center [699, 369] width 1399 height 680
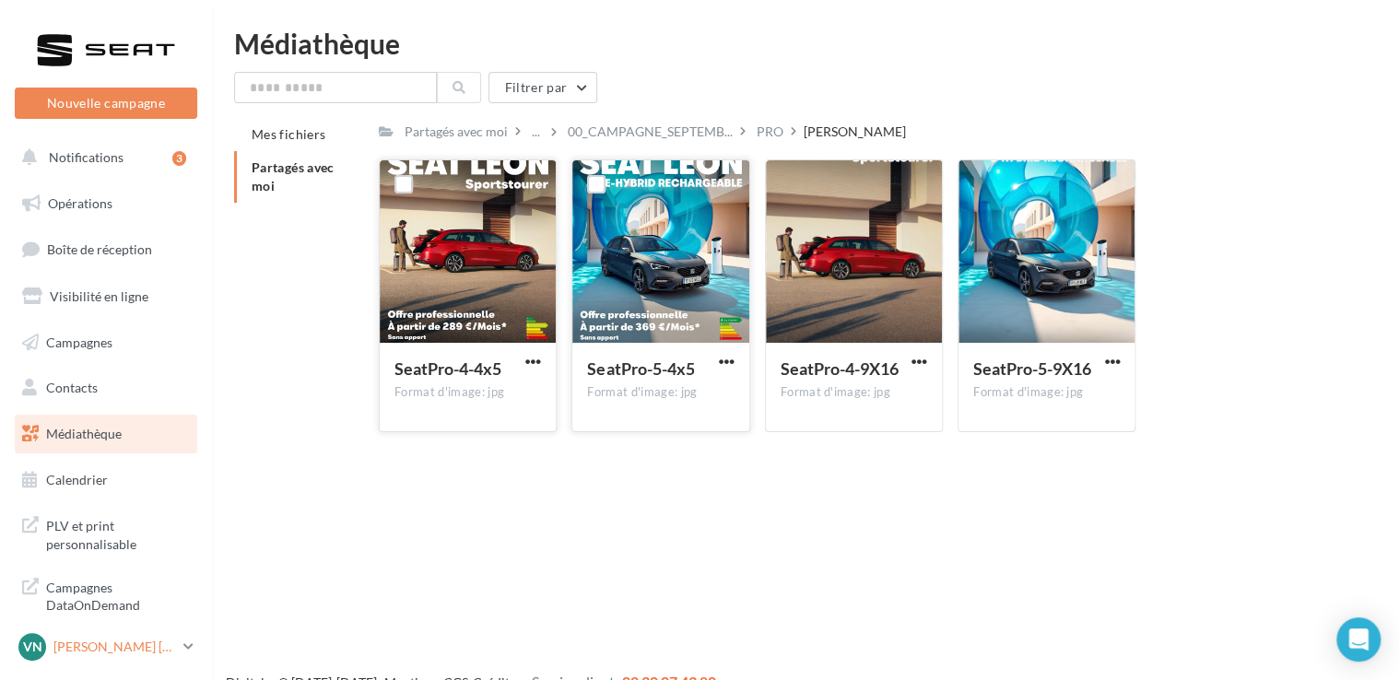
click at [131, 640] on p "[PERSON_NAME] [PERSON_NAME]" at bounding box center [114, 647] width 123 height 18
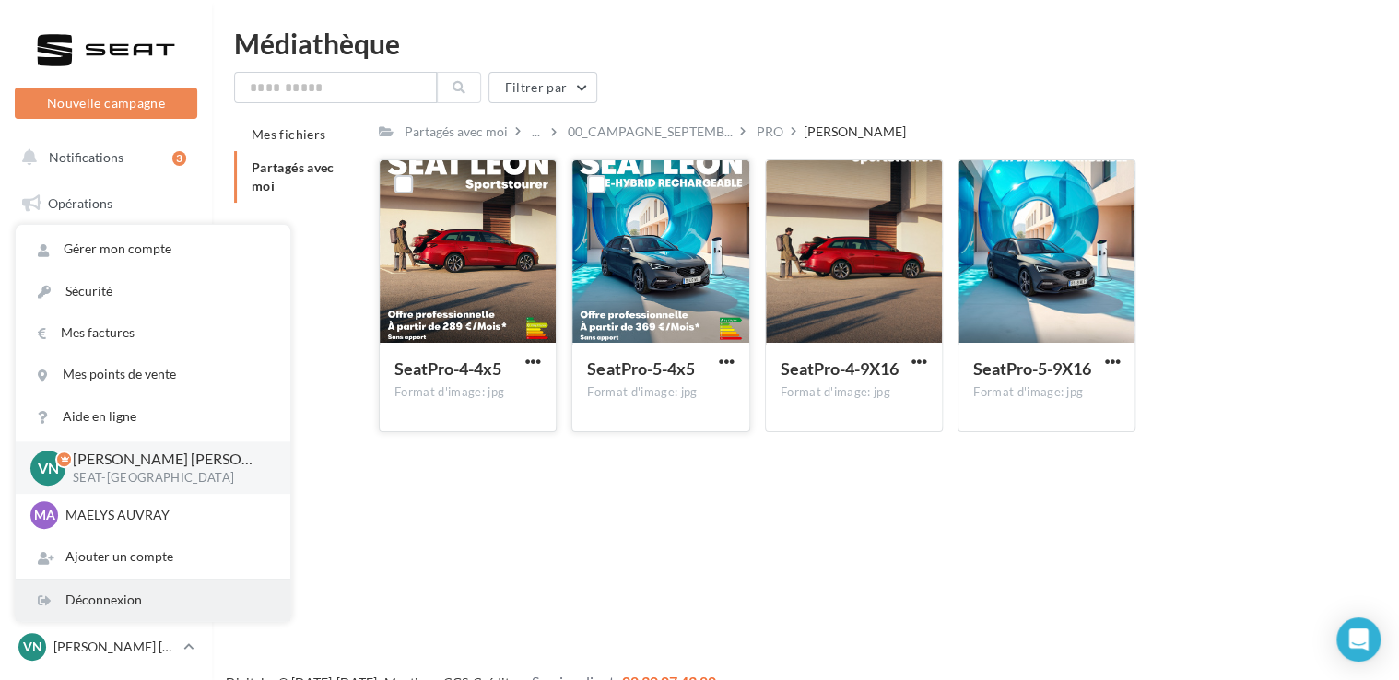
click at [161, 584] on div "Déconnexion" at bounding box center [153, 600] width 275 height 41
